Goal: Information Seeking & Learning: Learn about a topic

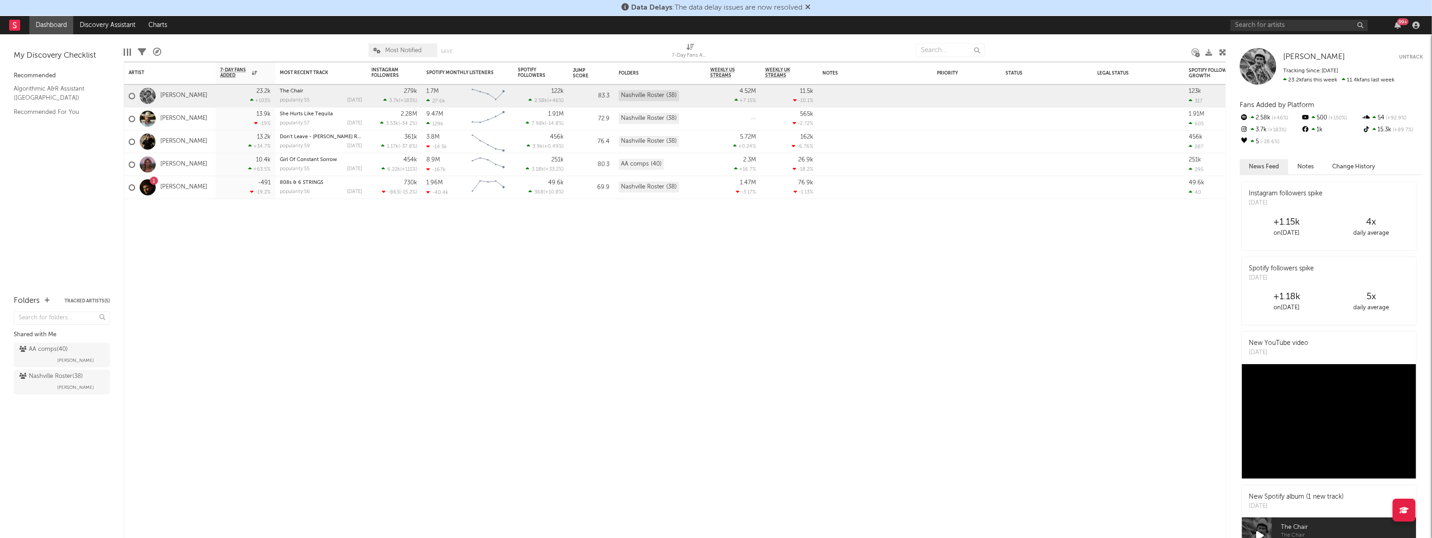
drag, startPoint x: 50, startPoint y: 32, endPoint x: 49, endPoint y: 1, distance: 30.3
click at [50, 31] on link "Dashboard" at bounding box center [51, 25] width 44 height 18
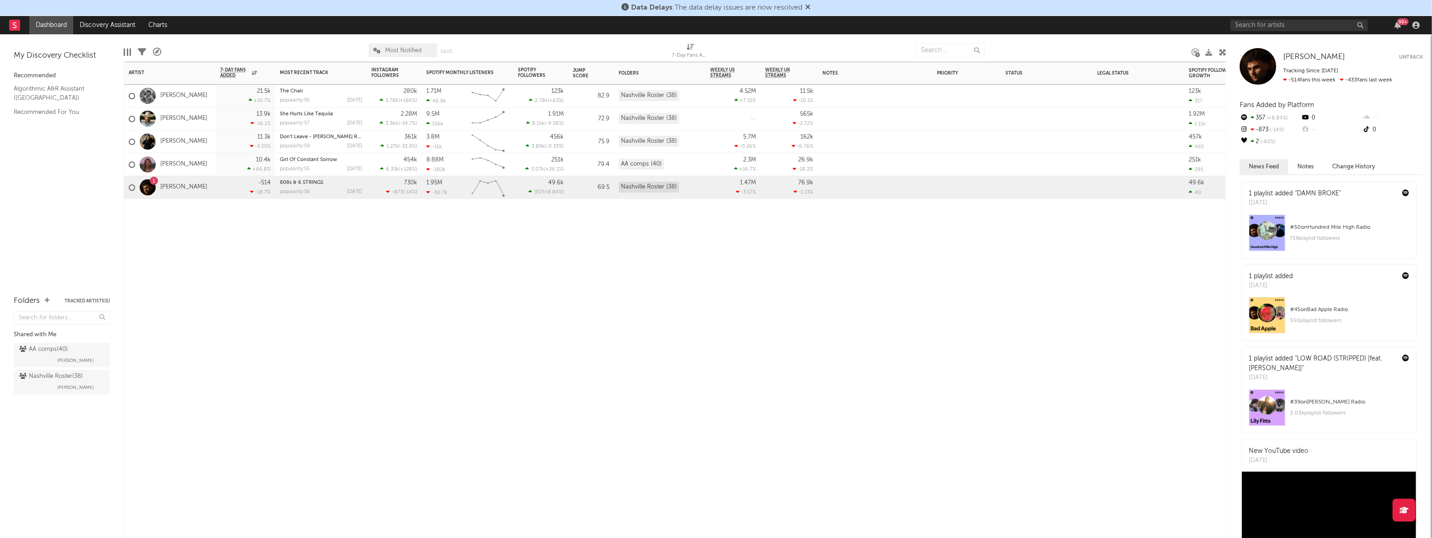
click at [234, 96] on div "21.5k +55.7 %" at bounding box center [245, 96] width 50 height 22
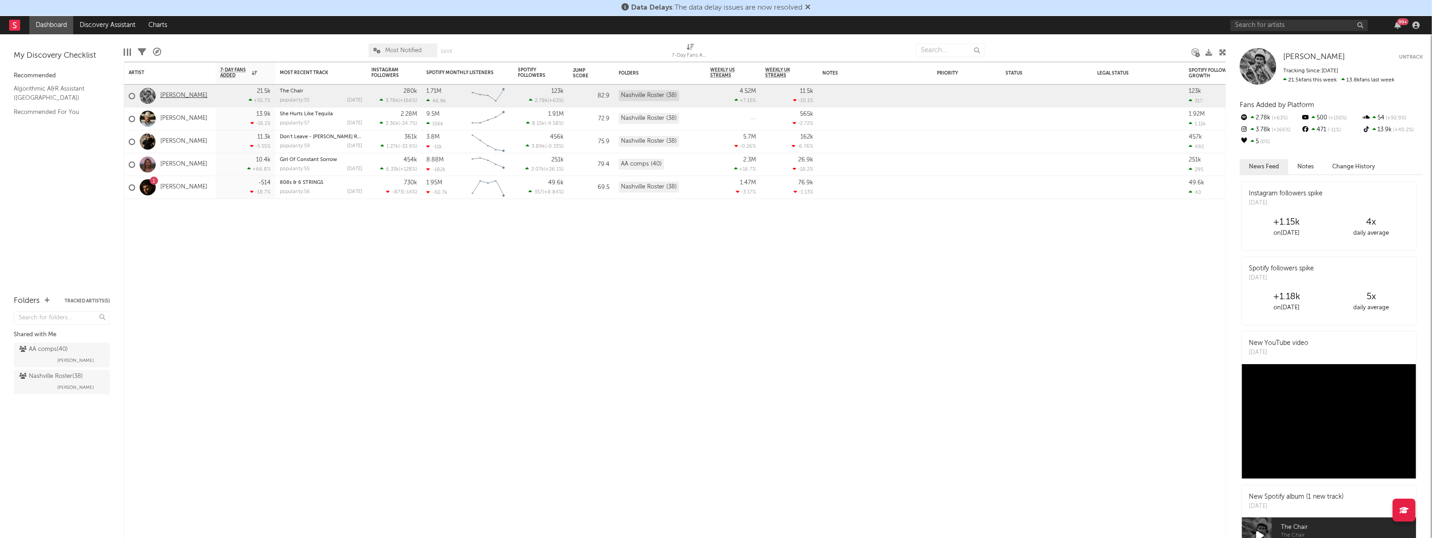
click at [180, 95] on link "[PERSON_NAME]" at bounding box center [183, 96] width 47 height 8
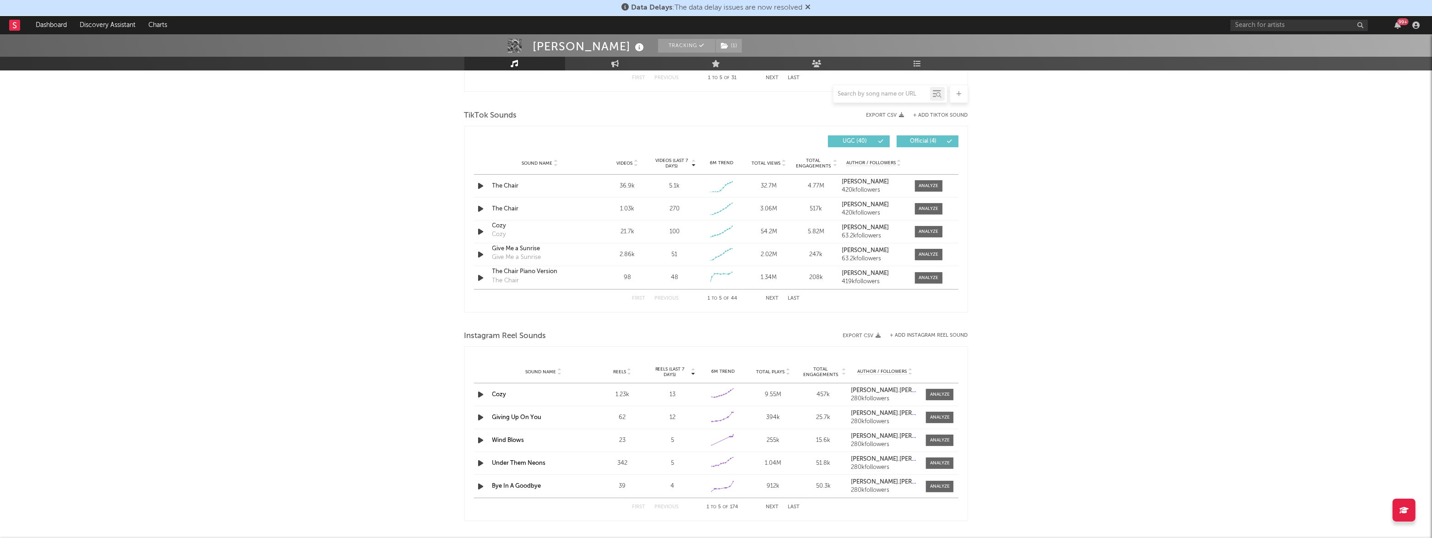
select select "6m"
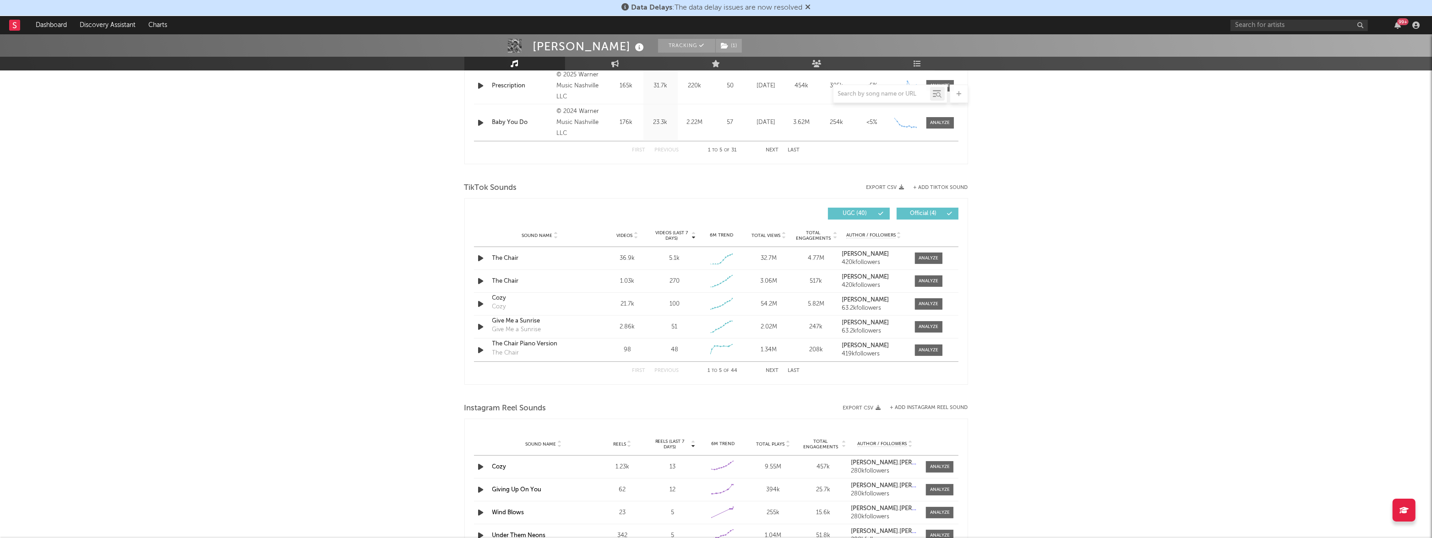
scroll to position [514, 0]
click at [935, 260] on div at bounding box center [928, 259] width 20 height 7
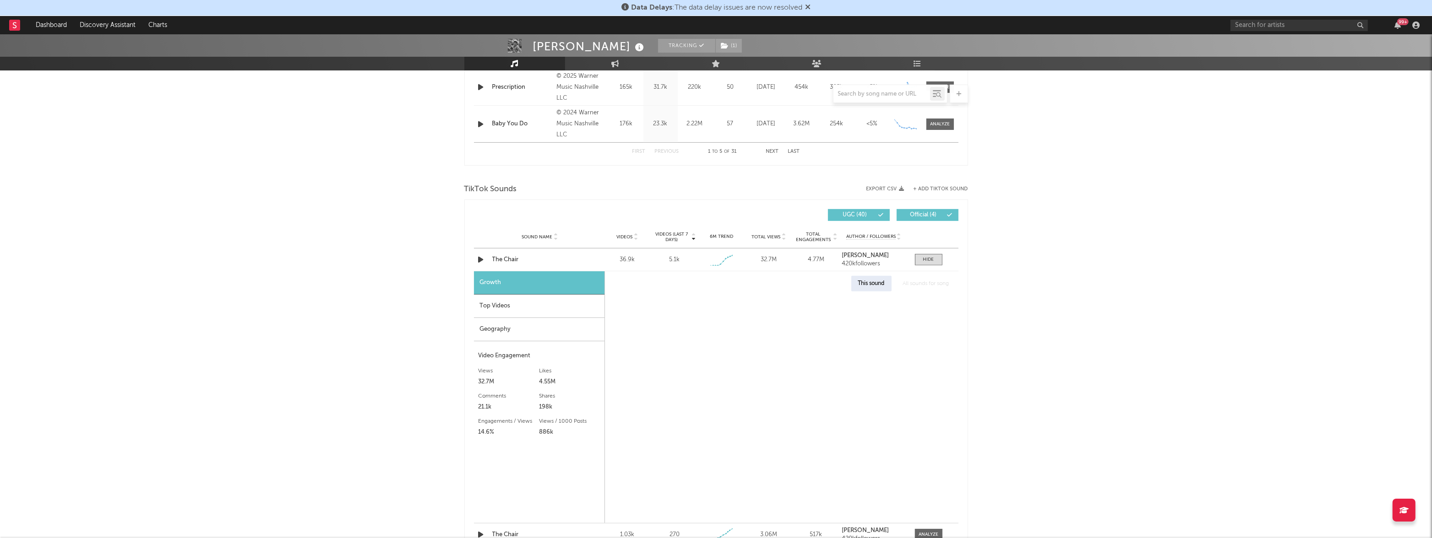
select select "1w"
